Goal: Transaction & Acquisition: Purchase product/service

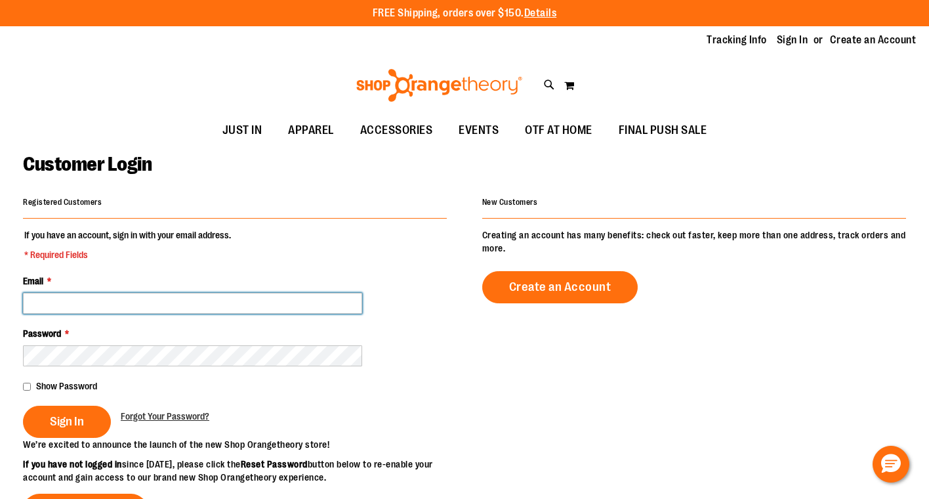
type input "**********"
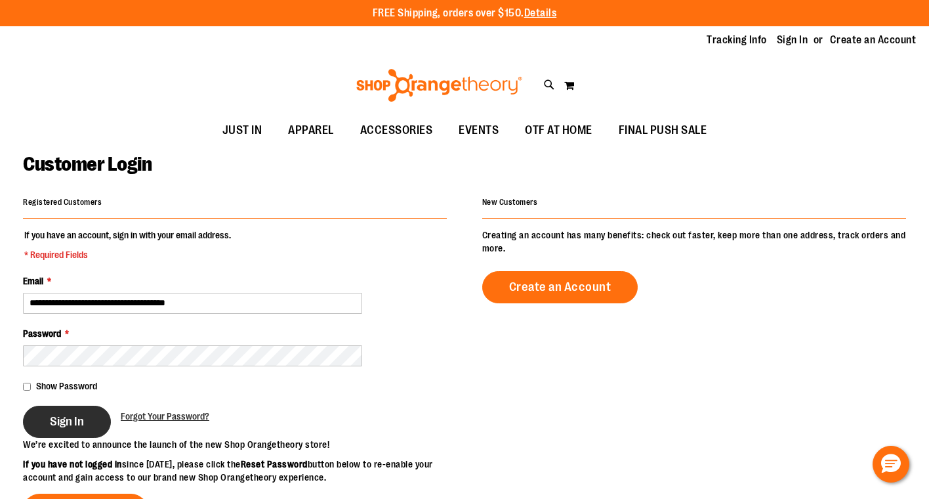
click at [85, 420] on button "Sign In" at bounding box center [67, 422] width 88 height 32
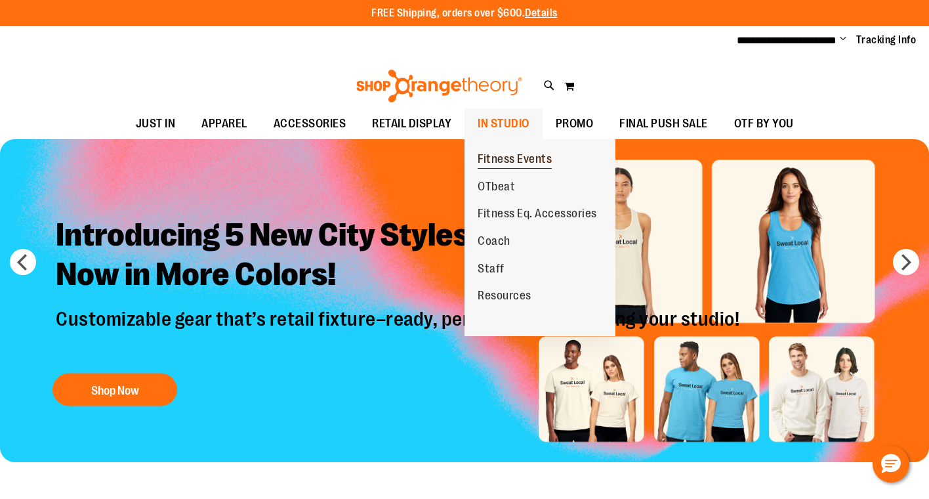
click at [489, 156] on span "Fitness Events" at bounding box center [515, 160] width 74 height 16
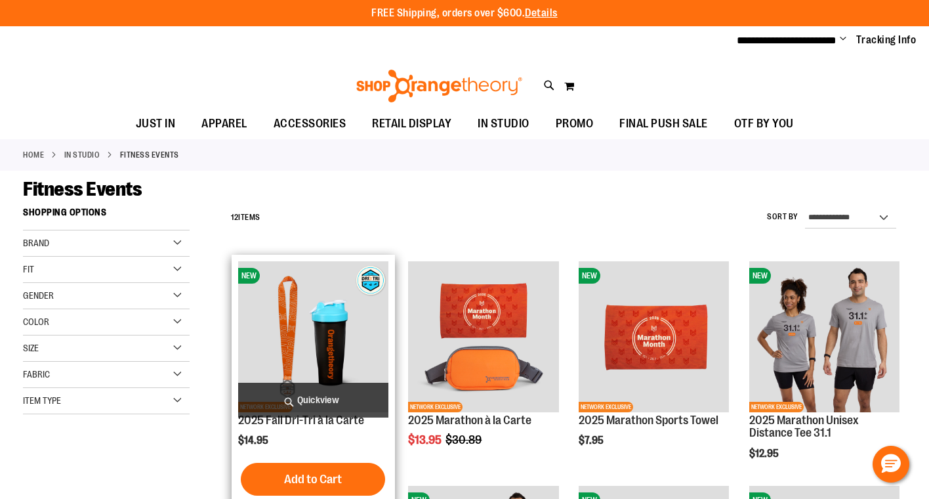
click at [323, 393] on span "Quickview" at bounding box center [313, 400] width 150 height 35
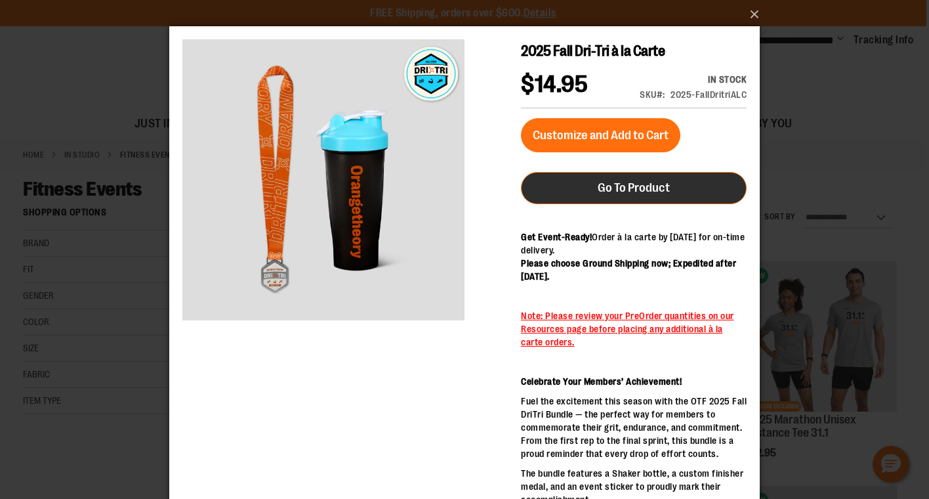
click at [629, 187] on span "Go To Product" at bounding box center [634, 187] width 72 height 14
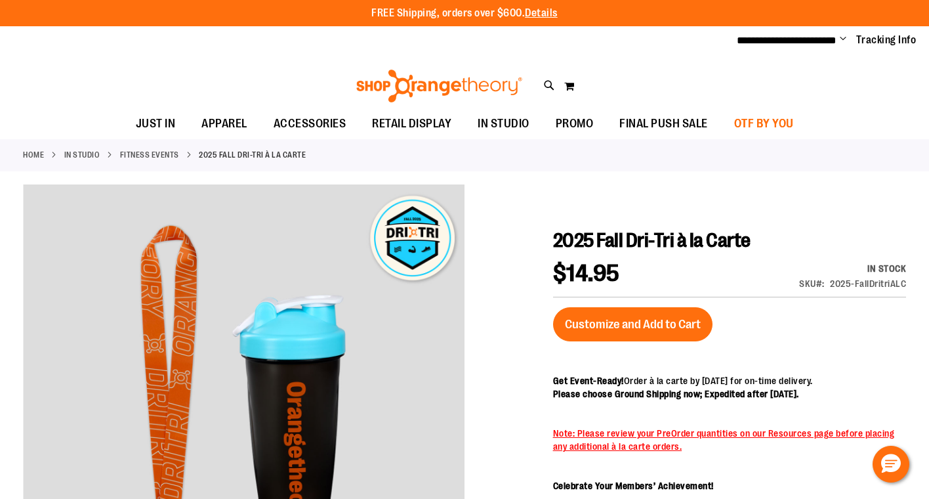
click at [758, 123] on span "OTF BY YOU" at bounding box center [764, 124] width 60 height 30
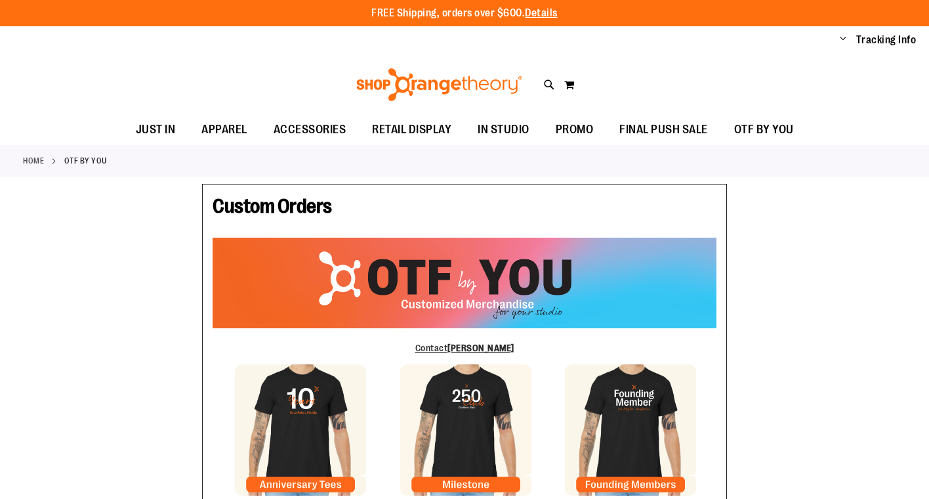
type input "*******"
type input "**********"
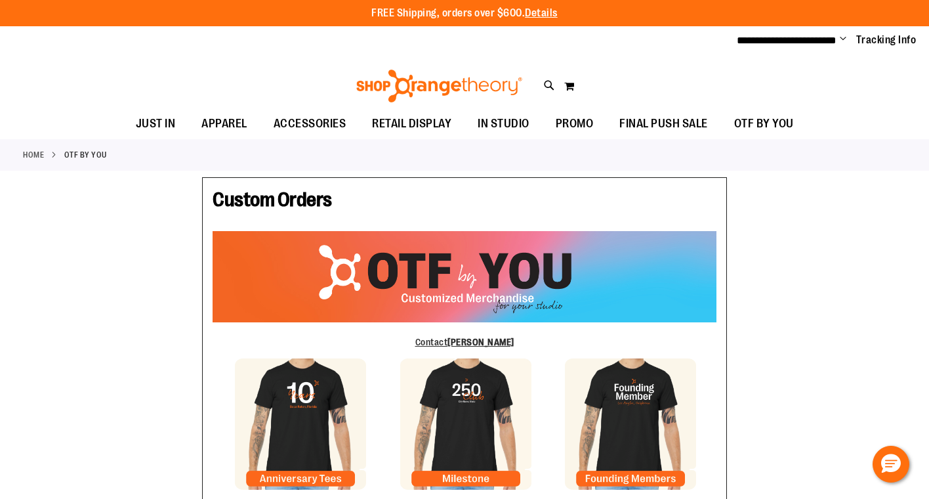
click at [845, 39] on span "Change" at bounding box center [843, 39] width 7 height 12
click at [790, 63] on link "My Account" at bounding box center [796, 63] width 115 height 25
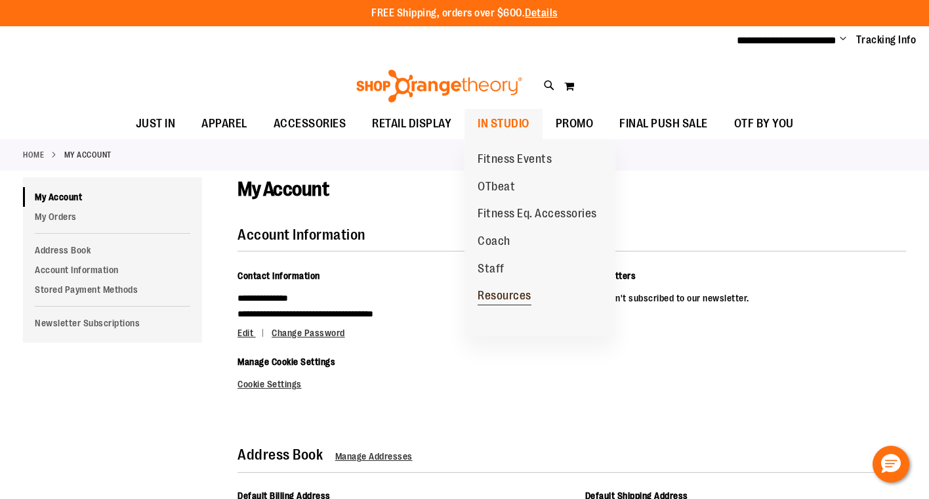
click at [525, 294] on span "Resources" at bounding box center [505, 297] width 54 height 16
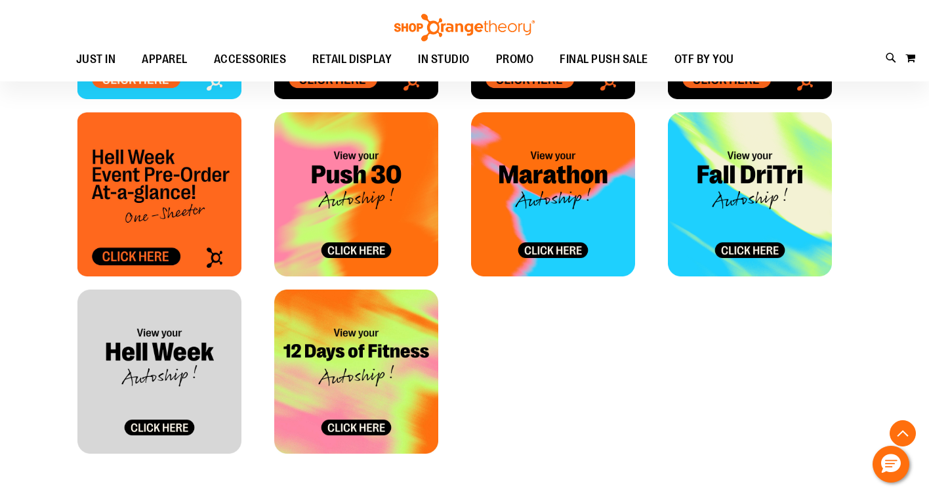
scroll to position [707, 0]
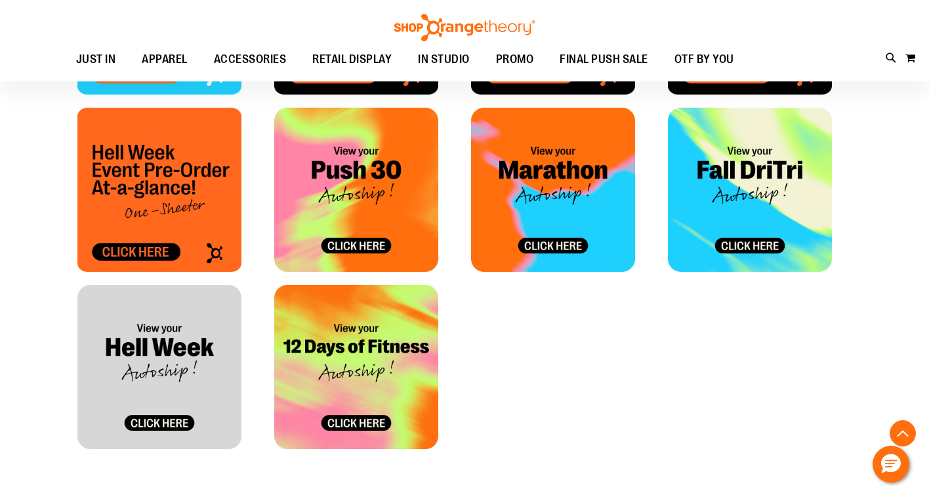
click at [750, 249] on img at bounding box center [750, 190] width 164 height 164
click at [172, 421] on img at bounding box center [159, 367] width 164 height 164
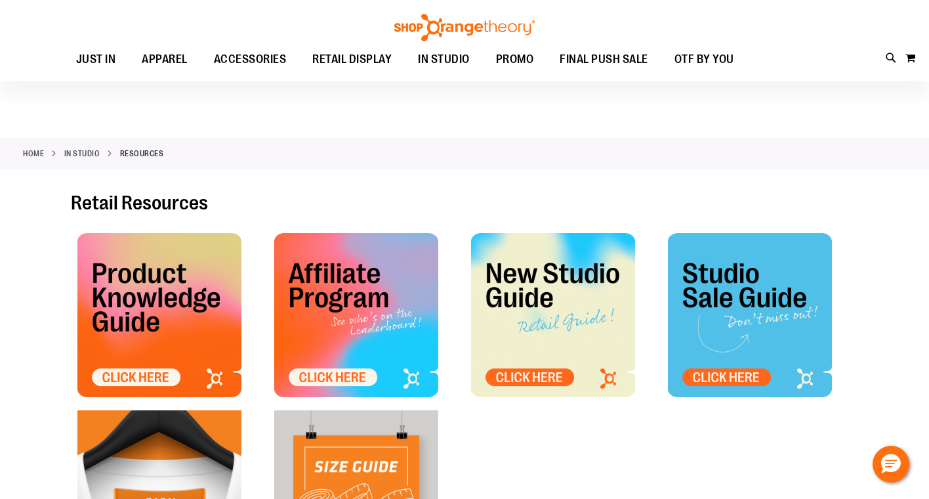
scroll to position [0, 0]
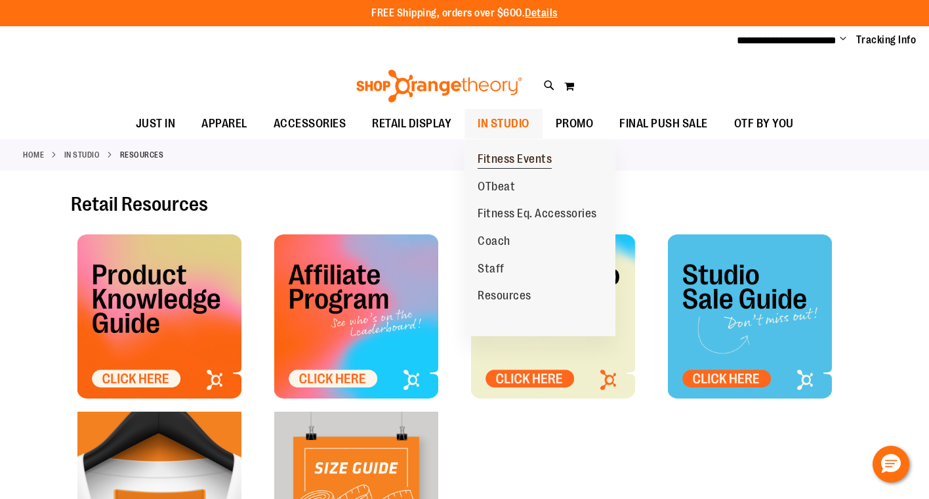
click at [499, 159] on span "Fitness Events" at bounding box center [515, 160] width 74 height 16
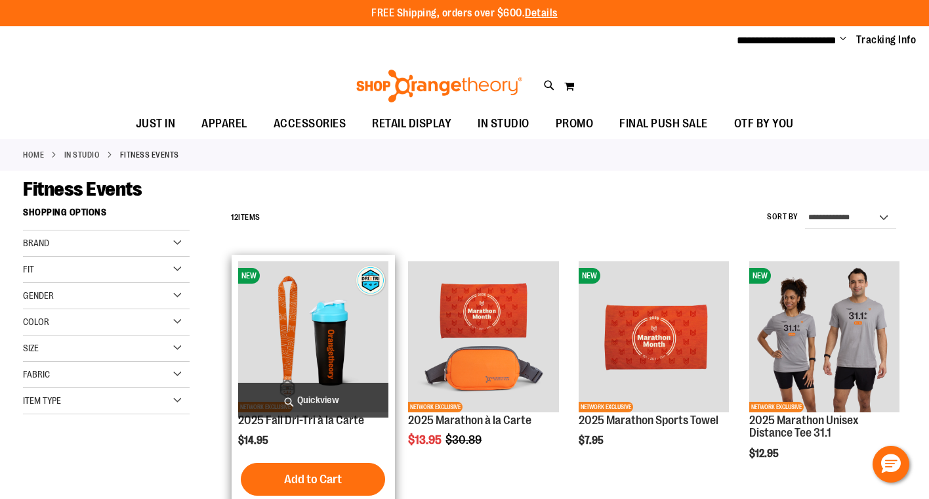
click at [314, 407] on span "Quickview" at bounding box center [313, 400] width 150 height 35
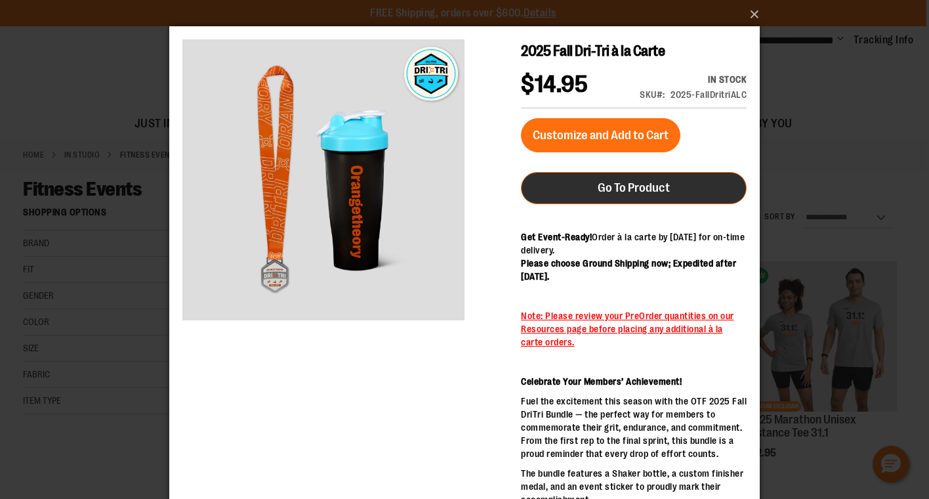
click at [611, 188] on span "Go To Product" at bounding box center [634, 187] width 72 height 14
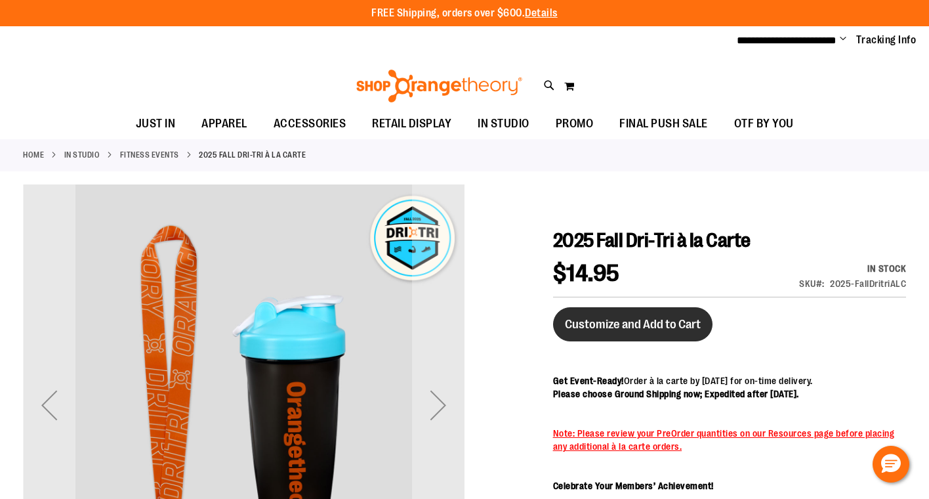
click at [675, 325] on span "Customize and Add to Cart" at bounding box center [633, 324] width 136 height 14
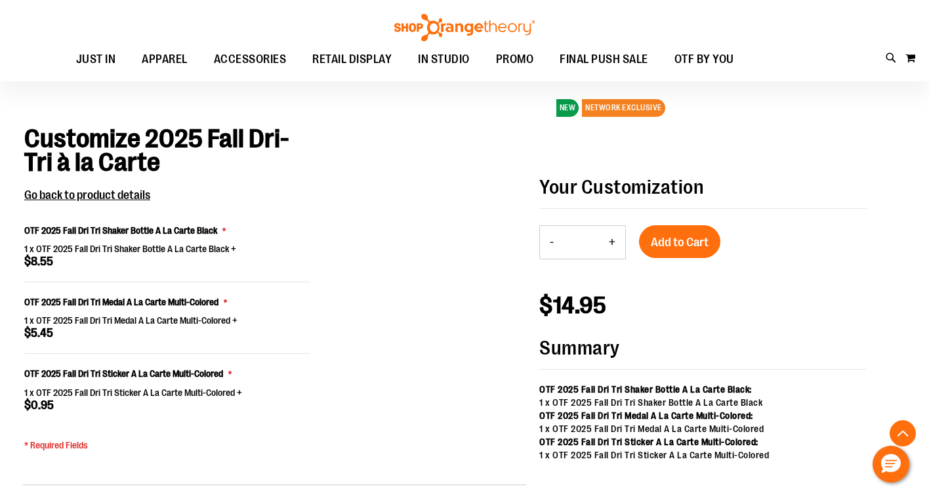
scroll to position [900, 0]
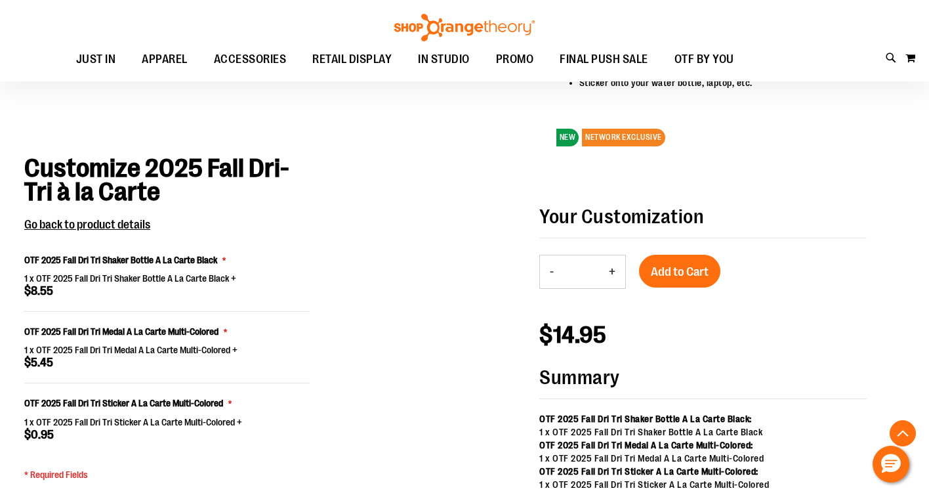
click at [616, 258] on button "+" at bounding box center [612, 271] width 26 height 33
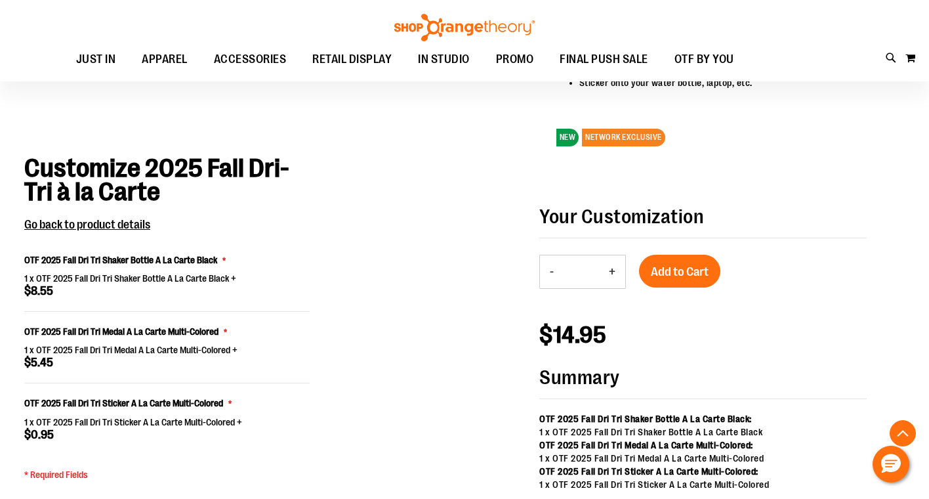
click at [616, 257] on button "+" at bounding box center [612, 271] width 26 height 33
type input "*"
click at [693, 264] on span "Add to Cart" at bounding box center [680, 271] width 58 height 14
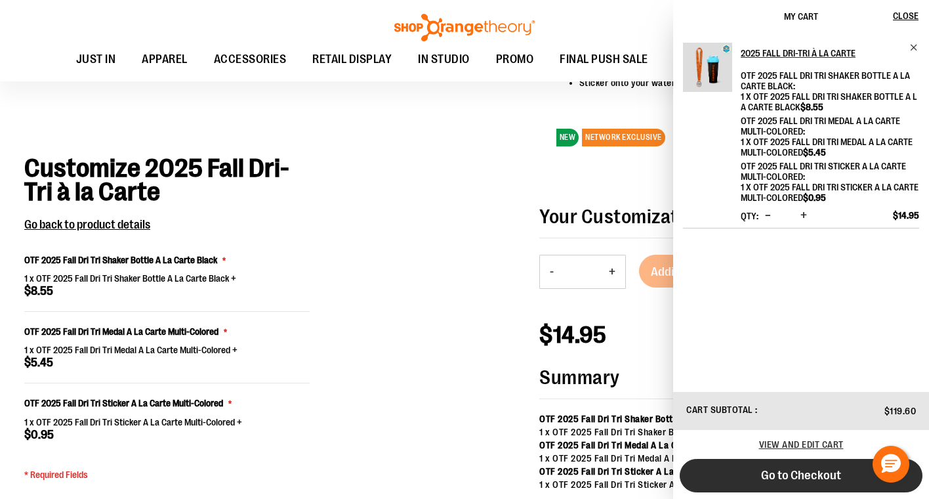
click at [780, 474] on span "Go to Checkout" at bounding box center [801, 475] width 80 height 14
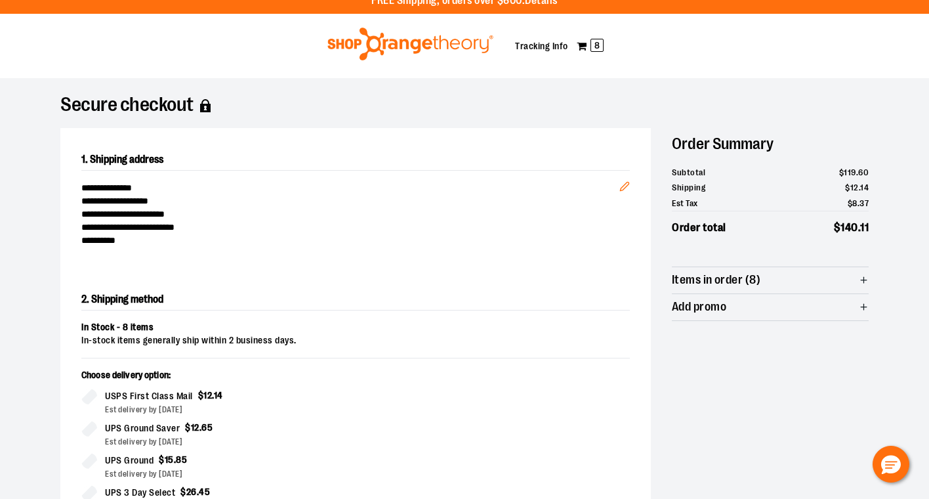
scroll to position [372, 1]
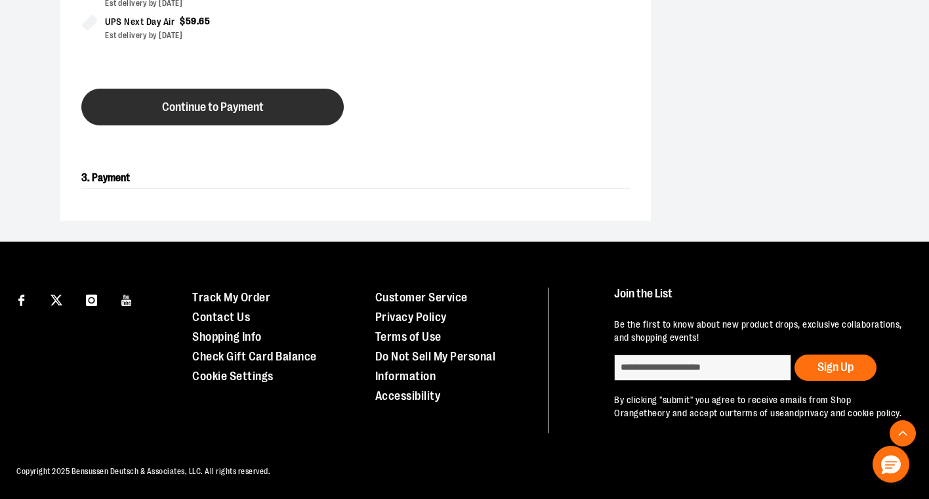
click at [312, 119] on button "Continue to Payment" at bounding box center [212, 107] width 262 height 37
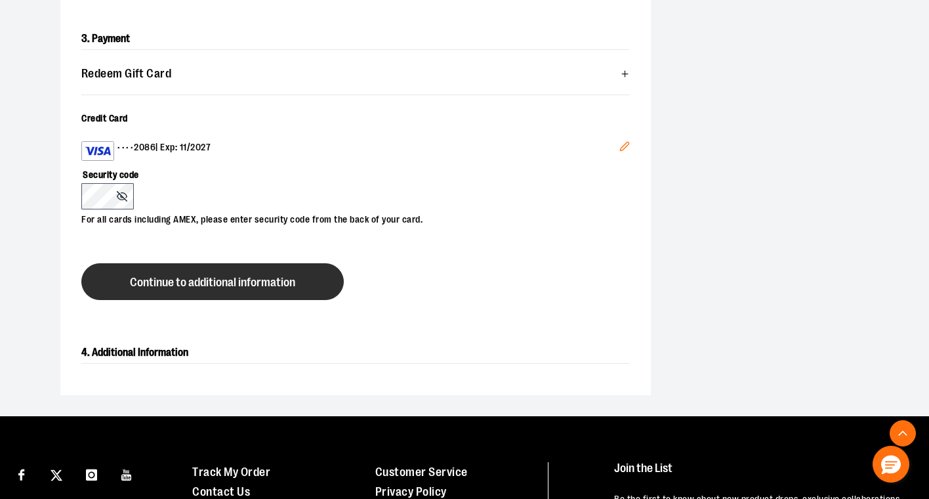
click at [177, 278] on span "Continue to additional information" at bounding box center [212, 282] width 165 height 12
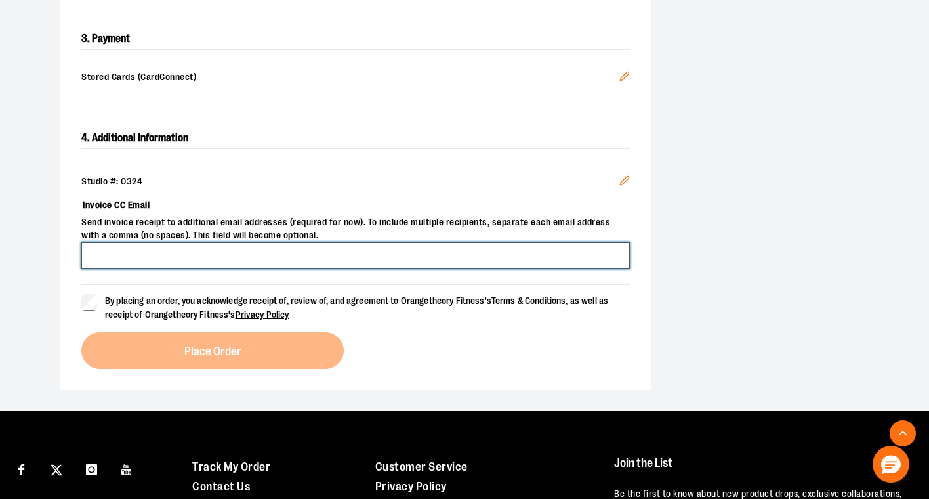
click at [167, 251] on input "Invoice CC Email" at bounding box center [355, 255] width 549 height 26
type input "**********"
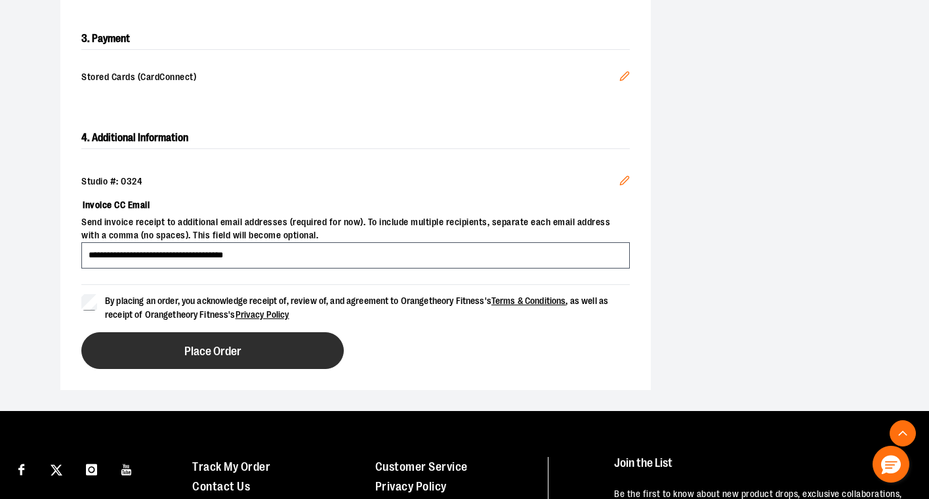
click at [156, 343] on button "Place Order" at bounding box center [212, 350] width 262 height 37
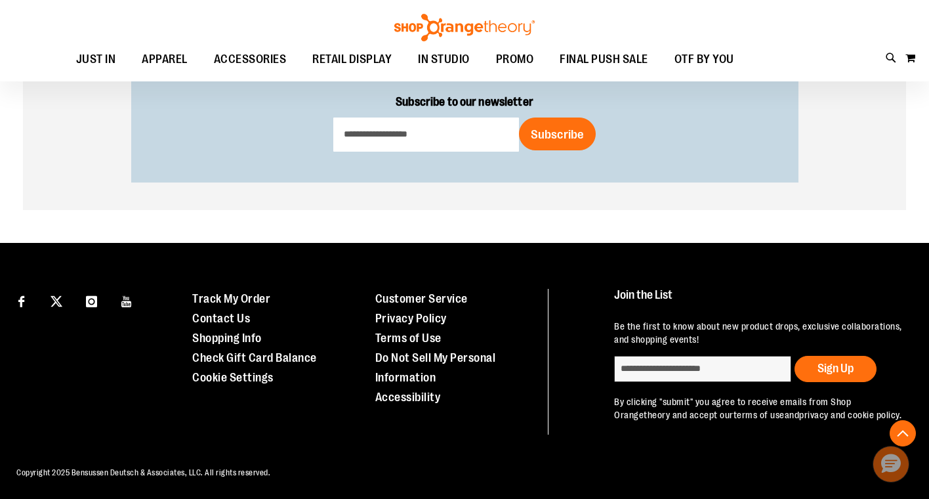
click at [906, 469] on button "Hello, have a question? Let’s chat." at bounding box center [891, 464] width 37 height 37
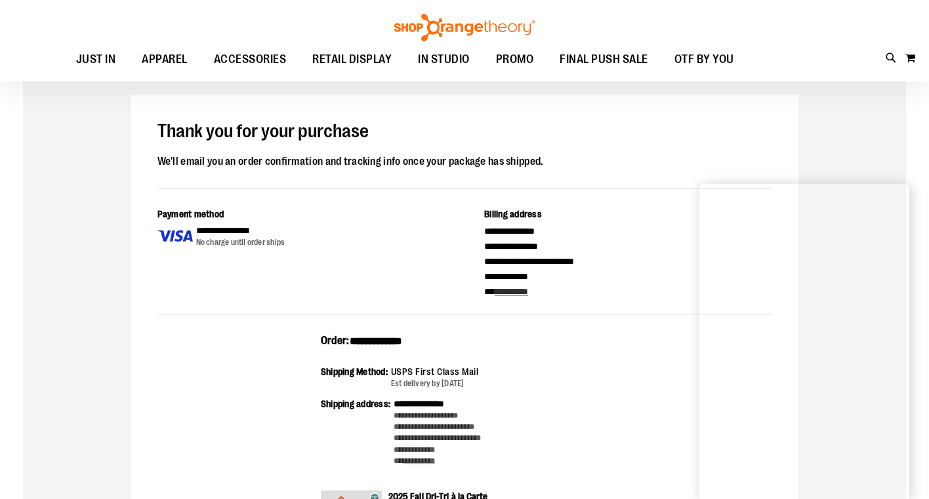
scroll to position [81, 0]
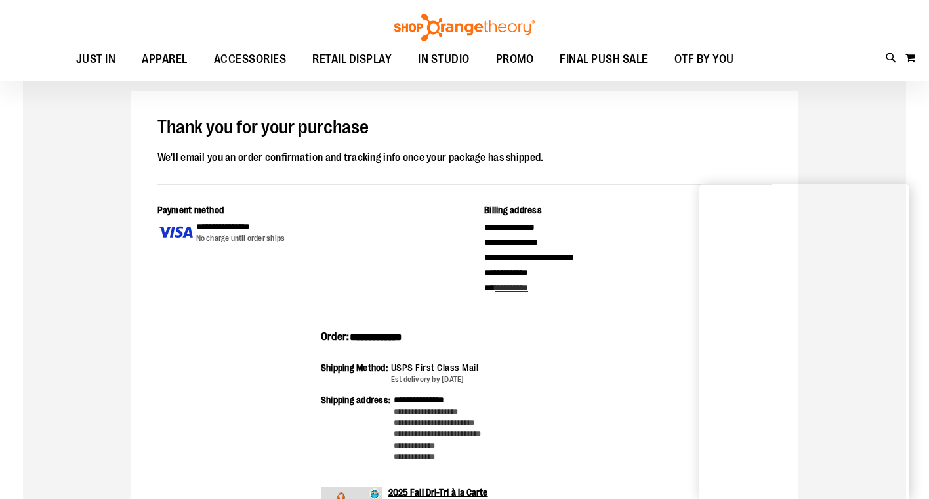
drag, startPoint x: 444, startPoint y: 337, endPoint x: 358, endPoint y: 333, distance: 86.7
click at [358, 333] on div "**********" at bounding box center [465, 341] width 288 height 24
copy div "**********"
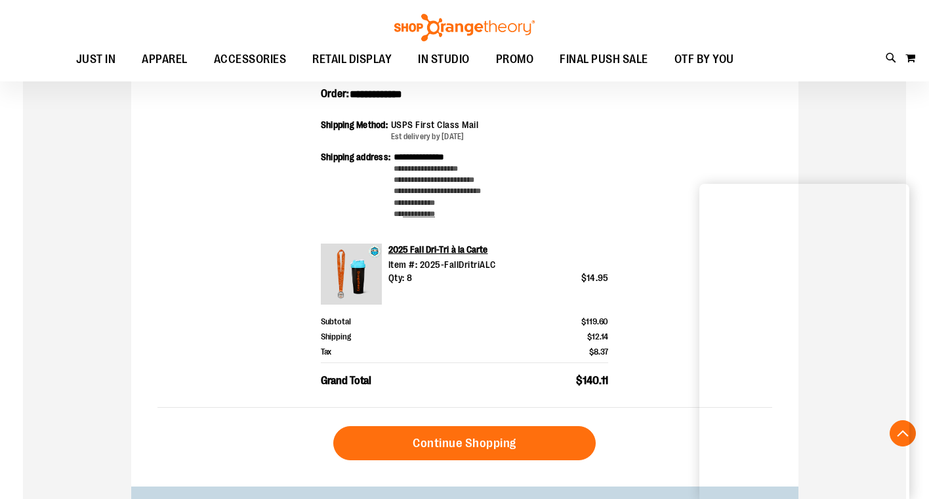
scroll to position [324, 0]
